Goal: Check status: Check status

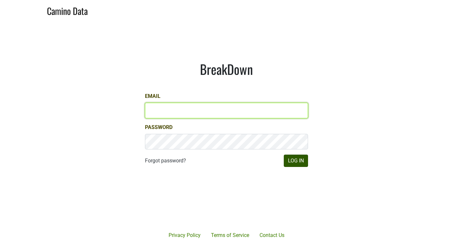
type input "[PERSON_NAME][EMAIL_ADDRESS][DOMAIN_NAME]"
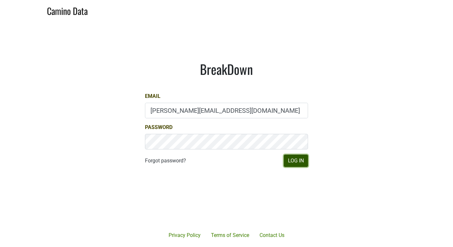
click at [293, 162] on button "Log In" at bounding box center [296, 160] width 24 height 12
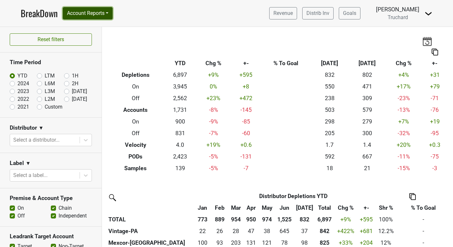
click at [94, 11] on button "Account Reports" at bounding box center [88, 13] width 50 height 12
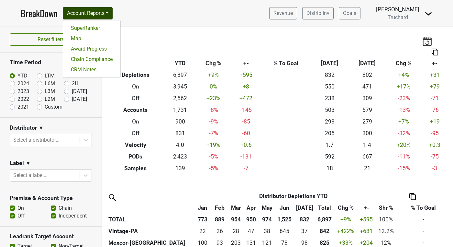
click at [157, 37] on div "Breakdown Type YTD Chg % +- % To Goal [DATE] ‘[DATE] Chg % +- Depletions 6,897 …" at bounding box center [277, 100] width 351 height 147
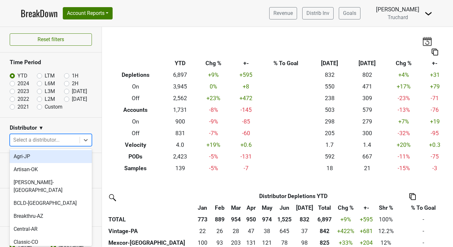
click at [50, 138] on div at bounding box center [44, 139] width 63 height 9
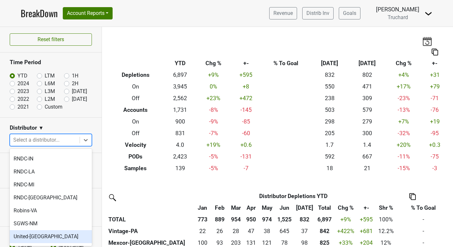
scroll to position [565, 0]
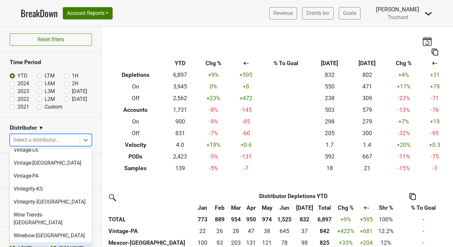
click at [51, 242] on div "Winebow-IL" at bounding box center [51, 248] width 82 height 13
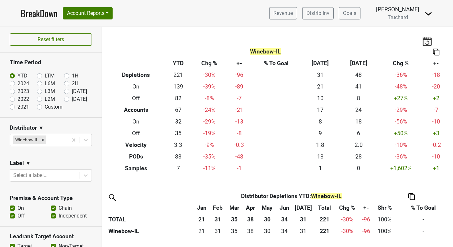
click at [45, 75] on label "LTM" at bounding box center [50, 76] width 10 height 8
click at [38, 75] on input "LTM" at bounding box center [50, 75] width 26 height 6
radio input "true"
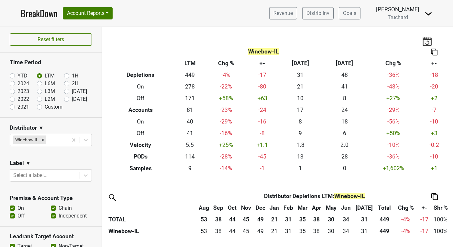
click at [17, 106] on label "2021" at bounding box center [23, 107] width 12 height 8
click at [12, 106] on input "2021" at bounding box center [23, 106] width 26 height 6
radio input "true"
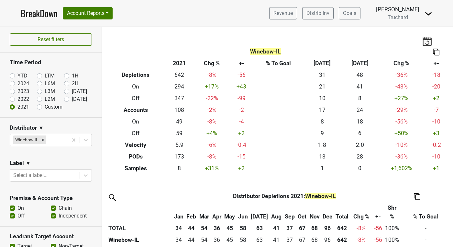
click at [17, 98] on label "2022" at bounding box center [23, 99] width 12 height 8
click at [12, 98] on input "2022" at bounding box center [23, 98] width 26 height 6
radio input "true"
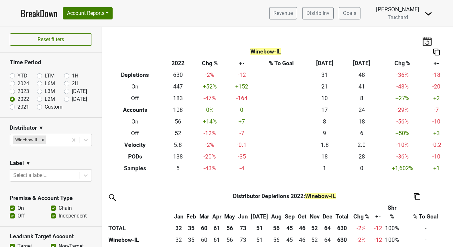
click at [17, 92] on label "2023" at bounding box center [23, 91] width 12 height 8
click at [12, 92] on input "2023" at bounding box center [23, 90] width 26 height 6
radio input "true"
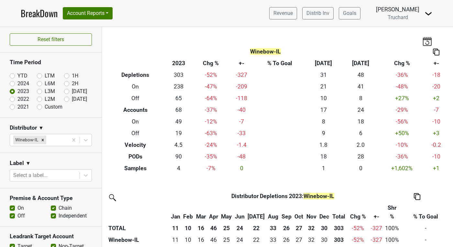
click at [17, 83] on label "2024" at bounding box center [23, 84] width 12 height 8
click at [12, 83] on input "2024" at bounding box center [23, 83] width 26 height 6
radio input "true"
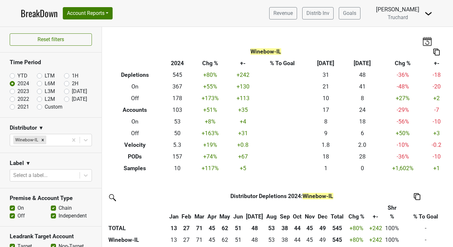
click at [17, 75] on label "YTD" at bounding box center [22, 76] width 10 height 8
click at [12, 75] on input "YTD" at bounding box center [23, 75] width 26 height 6
radio input "true"
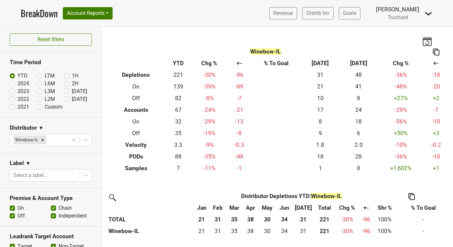
click at [45, 83] on label "L6M" at bounding box center [50, 84] width 10 height 8
click at [39, 83] on input "L6M" at bounding box center [50, 83] width 26 height 6
radio input "true"
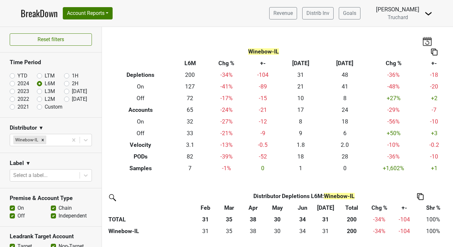
click at [45, 90] on label "L3M" at bounding box center [50, 91] width 10 height 8
click at [39, 90] on input "L3M" at bounding box center [50, 90] width 26 height 6
radio input "true"
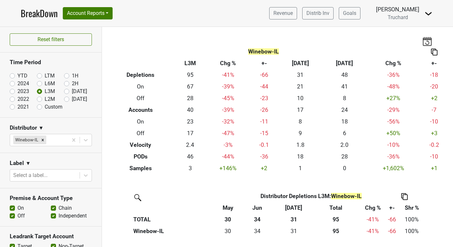
click at [45, 98] on label "L2M" at bounding box center [50, 99] width 10 height 8
click at [39, 98] on input "L2M" at bounding box center [50, 98] width 26 height 6
radio input "true"
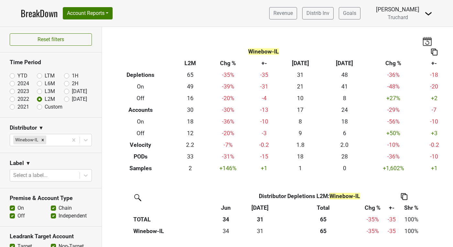
click at [45, 90] on label "L3M" at bounding box center [50, 91] width 10 height 8
click at [39, 90] on input "L3M" at bounding box center [50, 90] width 26 height 6
radio input "true"
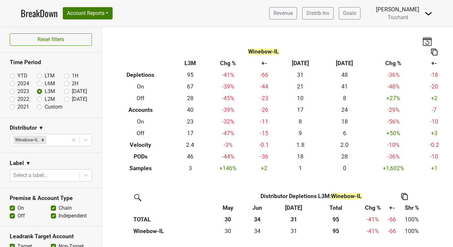
click at [17, 107] on label "2021" at bounding box center [23, 107] width 12 height 8
click at [14, 107] on input "2021" at bounding box center [23, 106] width 26 height 6
radio input "true"
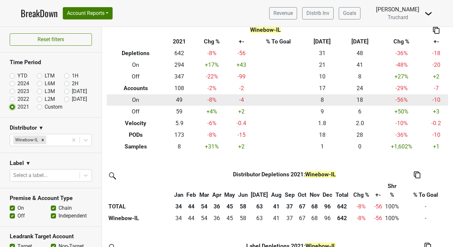
scroll to position [22, 0]
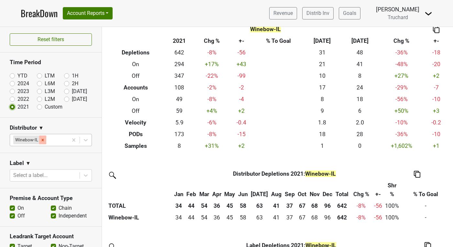
click at [43, 141] on icon "Remove Winebow-IL" at bounding box center [42, 139] width 5 height 5
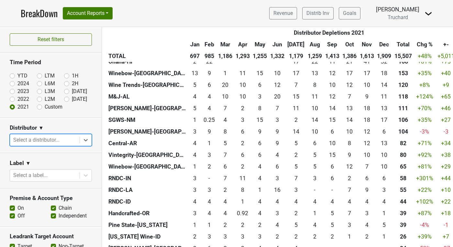
scroll to position [368, 0]
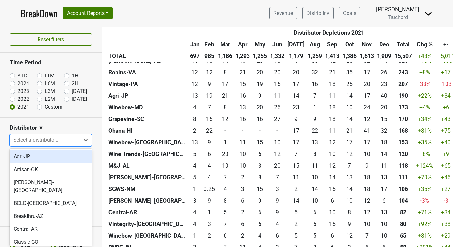
click at [60, 141] on div at bounding box center [44, 139] width 63 height 9
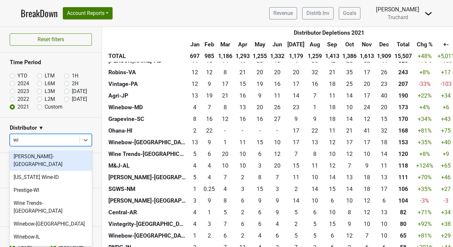
type input "win"
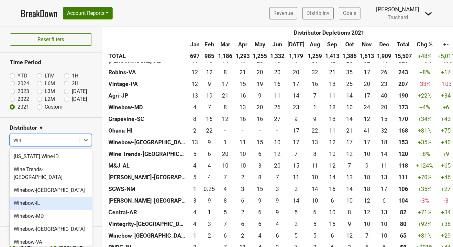
click at [27, 196] on div "Winebow-IL" at bounding box center [51, 202] width 82 height 13
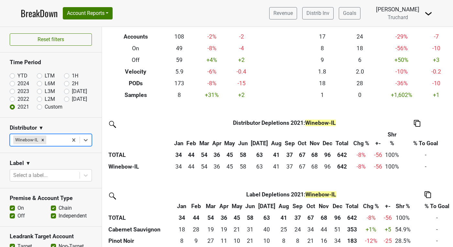
scroll to position [137, 0]
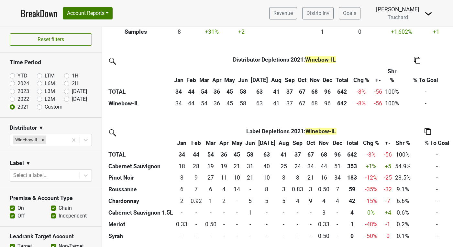
click at [21, 100] on label "2022" at bounding box center [23, 99] width 12 height 8
click at [21, 100] on input "2022" at bounding box center [23, 98] width 26 height 6
radio input "true"
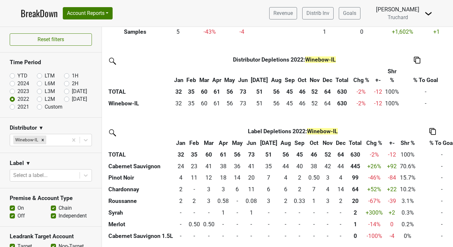
click at [18, 90] on label "2023" at bounding box center [23, 91] width 12 height 8
click at [18, 90] on input "2023" at bounding box center [23, 90] width 26 height 6
radio input "true"
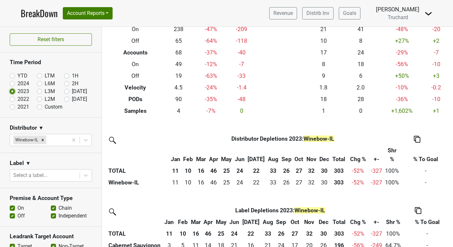
scroll to position [125, 0]
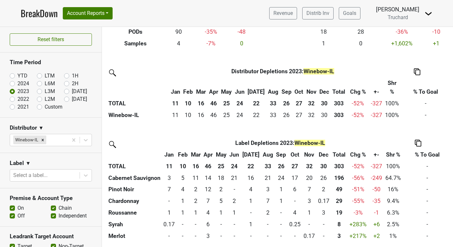
click at [26, 83] on label "2024" at bounding box center [23, 84] width 12 height 8
click at [26, 83] on input "2024" at bounding box center [23, 83] width 26 height 6
radio input "true"
